Goal: Task Accomplishment & Management: Complete application form

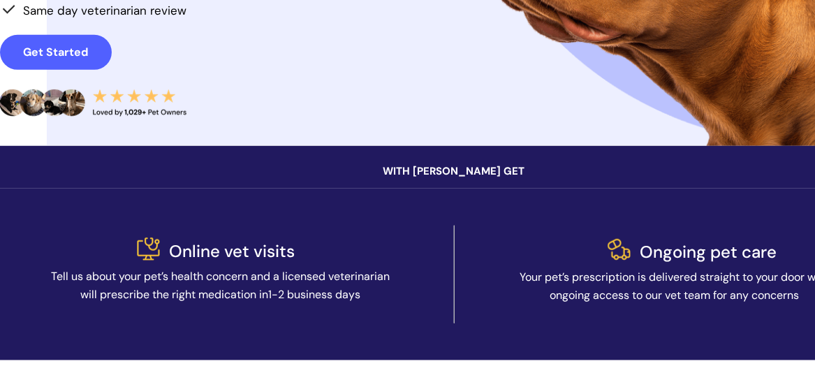
scroll to position [369, 0]
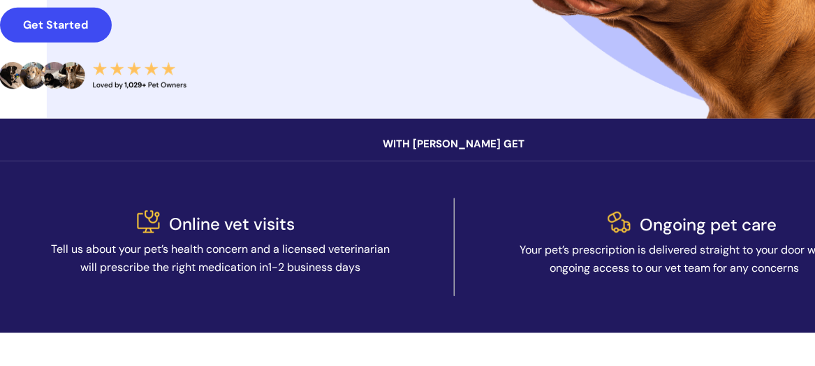
click at [47, 17] on strong "Get Started" at bounding box center [56, 24] width 65 height 15
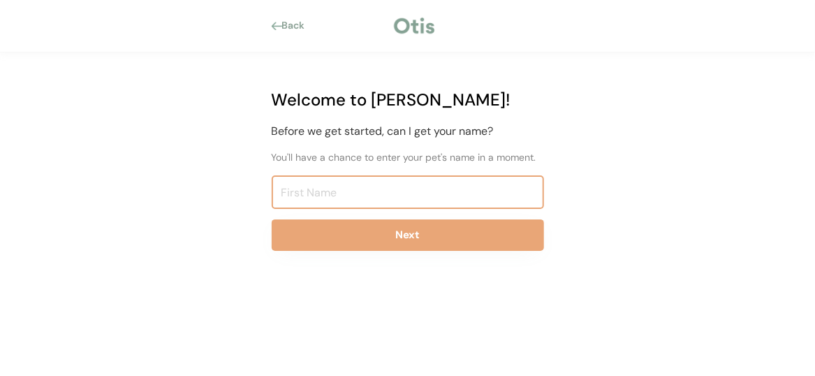
click at [355, 188] on input "input" at bounding box center [408, 192] width 272 height 34
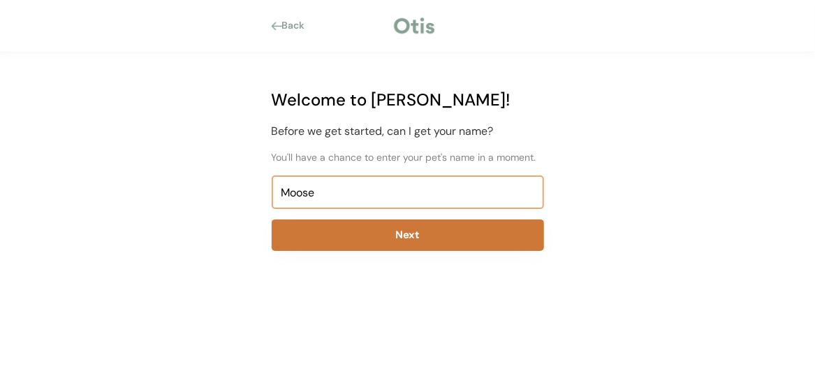
type input "Moose"
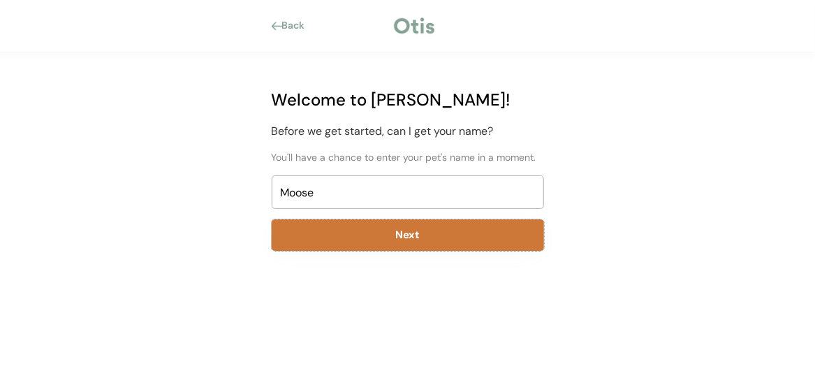
click at [416, 238] on button "Next" at bounding box center [408, 234] width 272 height 31
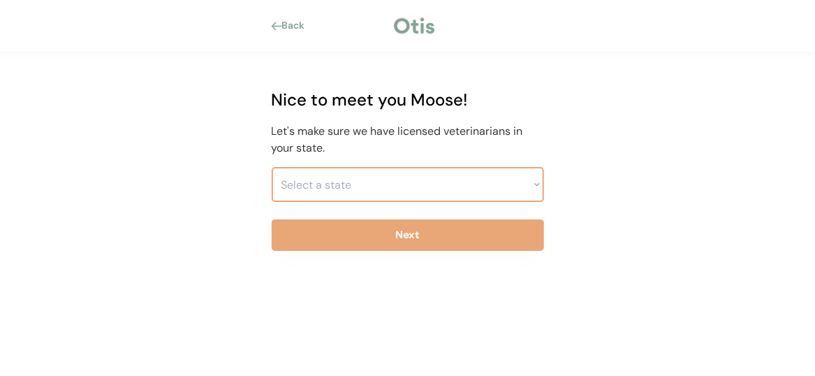
click at [503, 188] on select "Select a state Alabama Alaska American Samoa Arizona Arkansas California Colora…" at bounding box center [408, 184] width 272 height 35
select select ""1348695171700984260__LOOKUP__1704914077159x110145843460843550""
click at [272, 167] on select "Select a state Alabama Alaska American Samoa Arizona Arkansas California Colora…" at bounding box center [408, 184] width 272 height 35
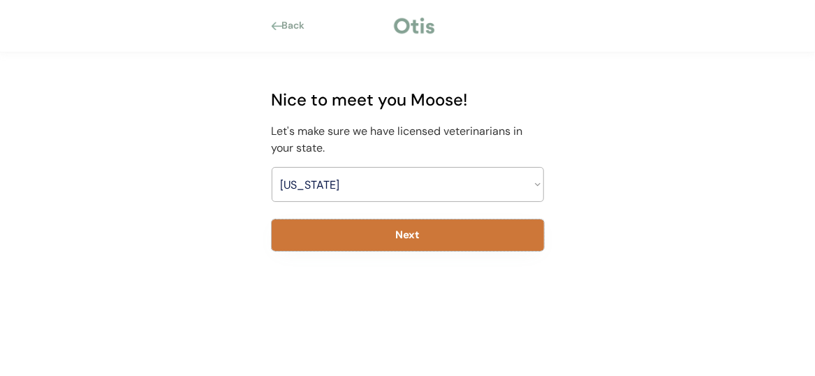
click at [432, 235] on button "Next" at bounding box center [408, 234] width 272 height 31
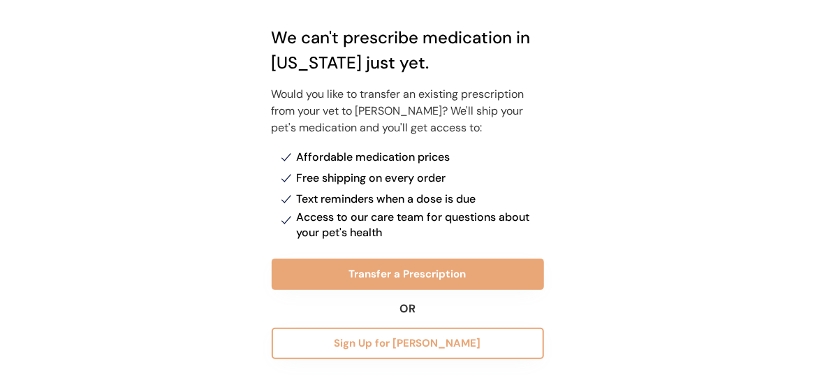
scroll to position [112, 0]
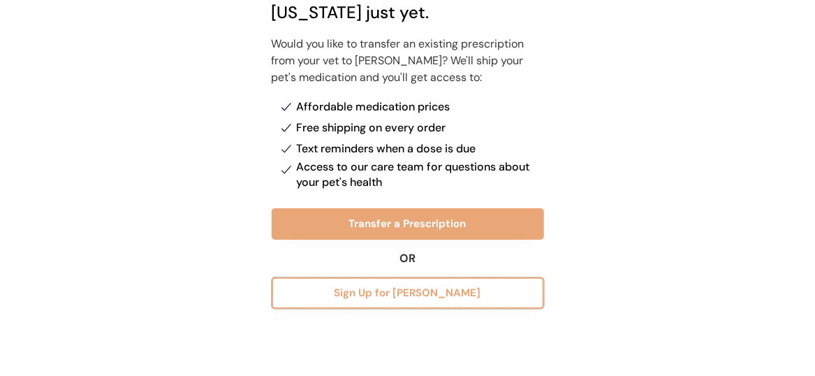
click at [448, 299] on button "Sign Up for Otis Waitlist" at bounding box center [408, 292] width 272 height 31
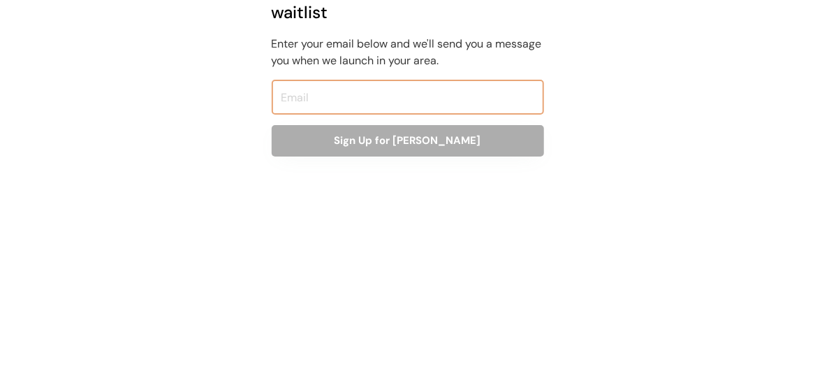
click at [346, 92] on input "email" at bounding box center [408, 97] width 272 height 35
